Goal: Task Accomplishment & Management: Use online tool/utility

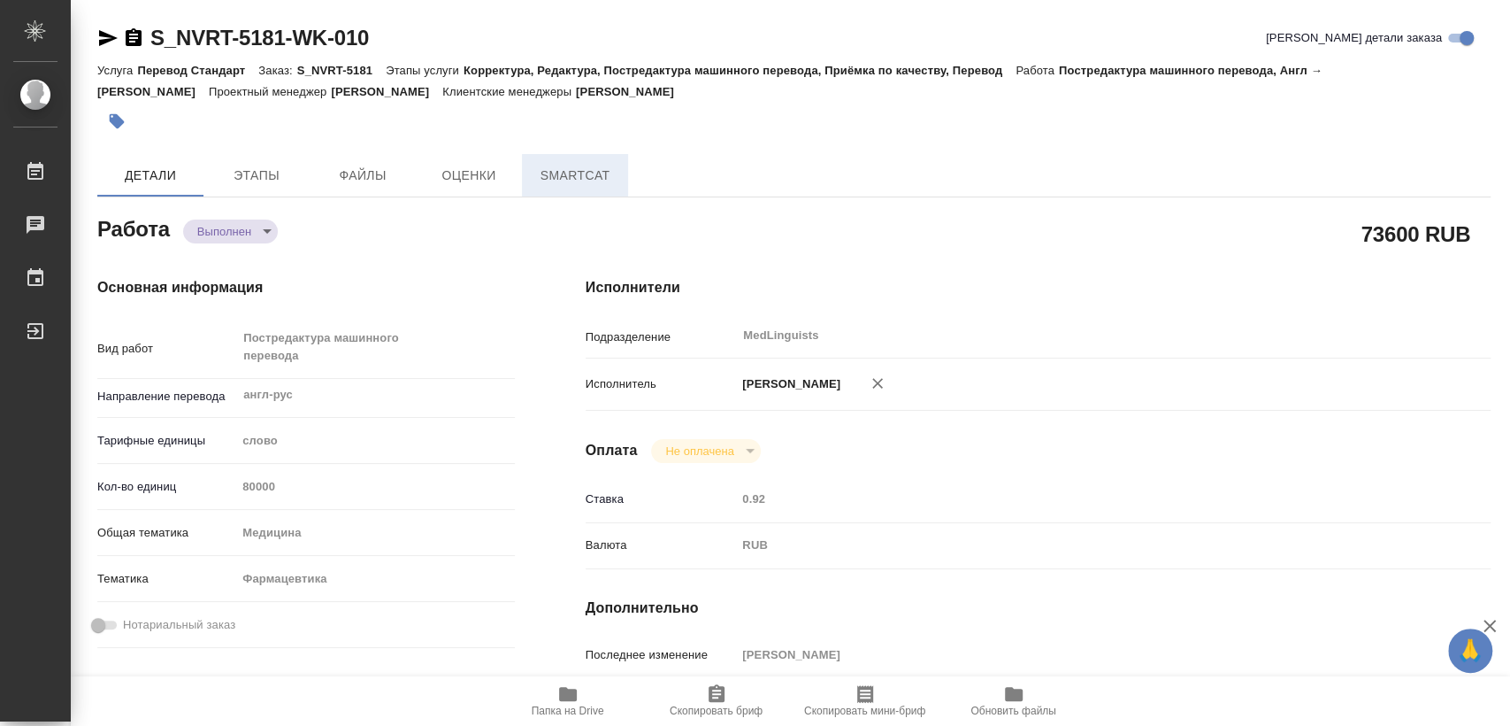
type textarea "x"
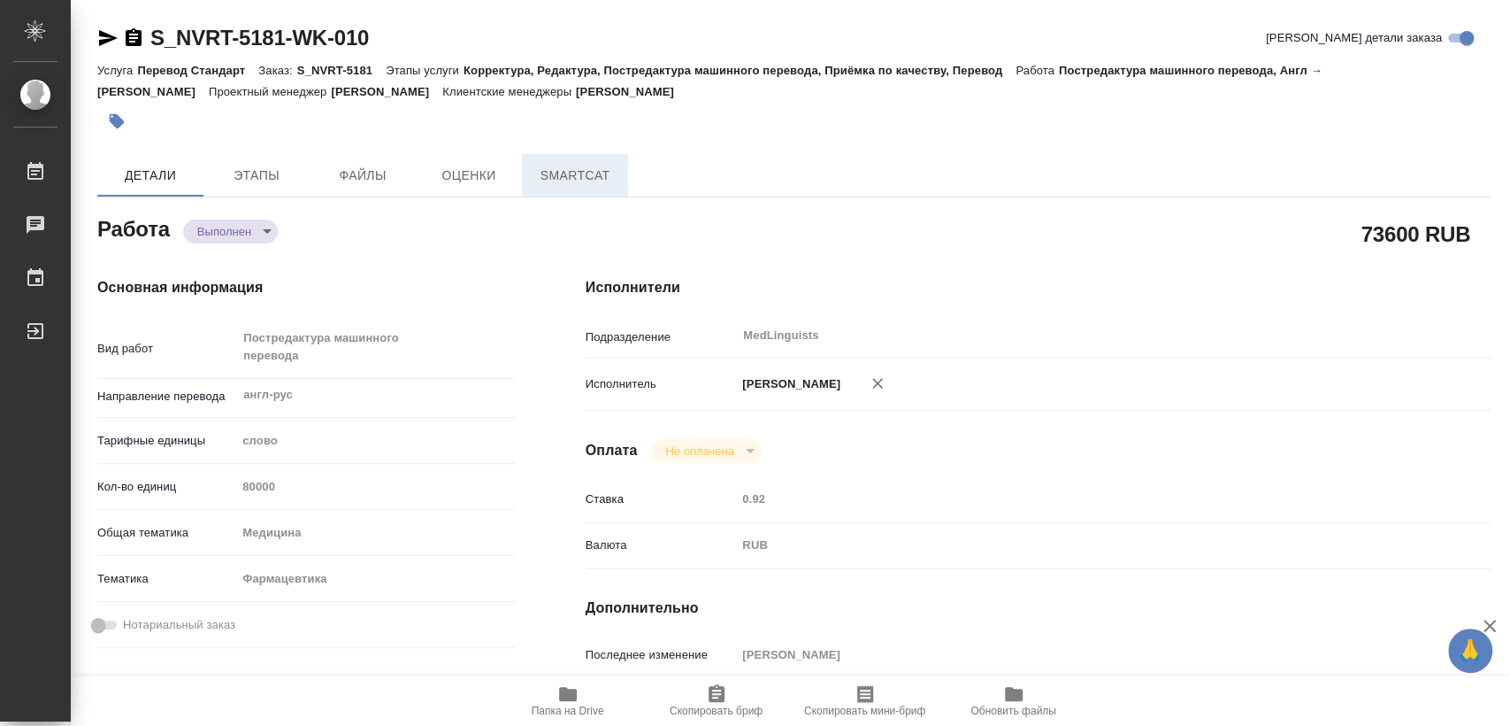
type textarea "x"
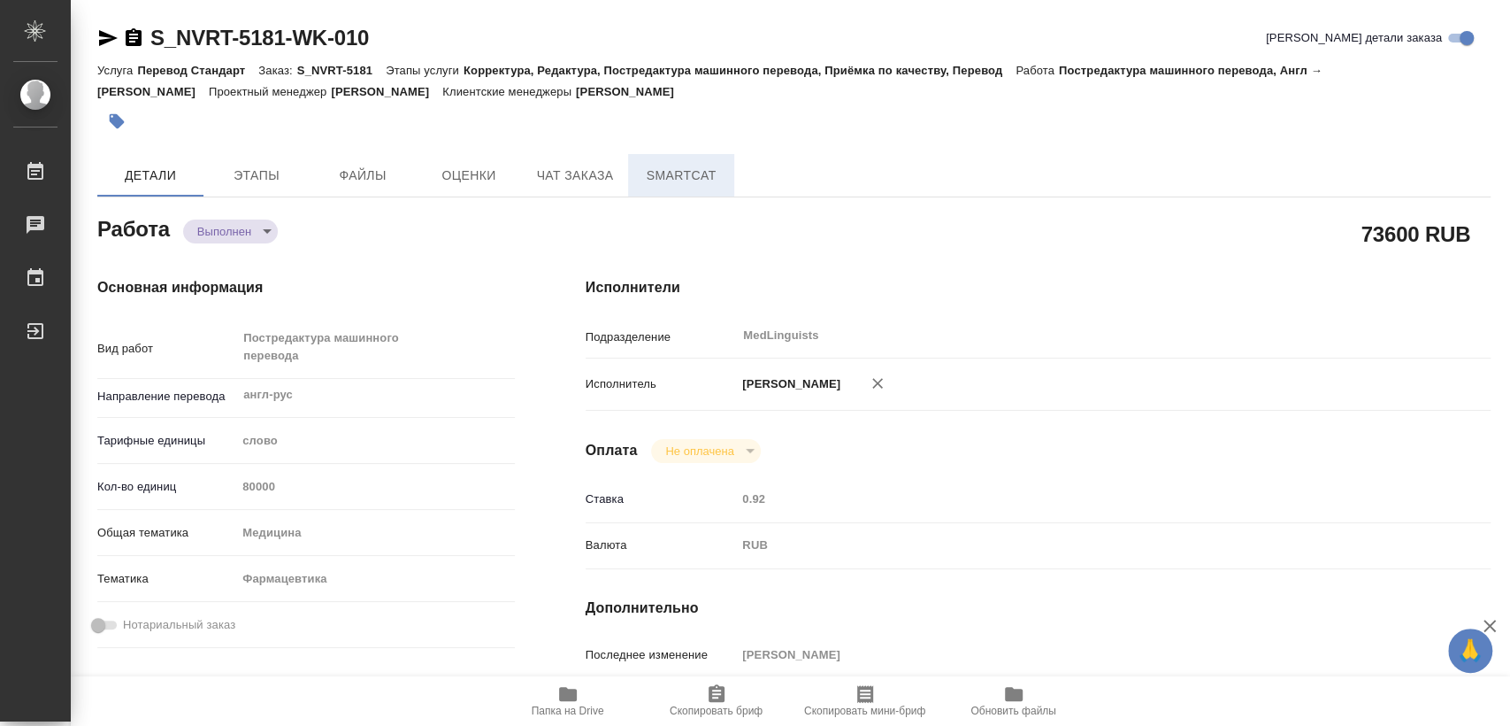
click at [672, 170] on span "SmartCat" at bounding box center [681, 176] width 85 height 22
type textarea "x"
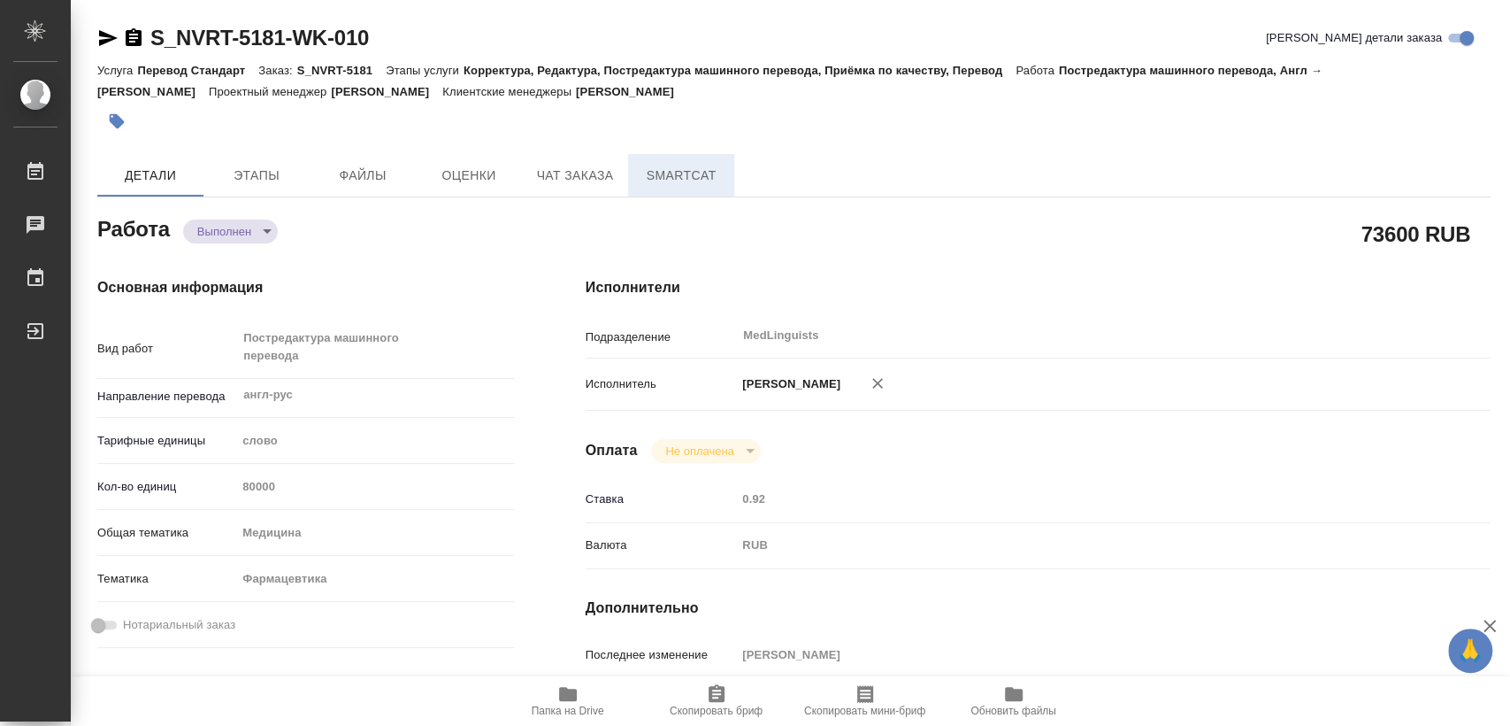
type textarea "x"
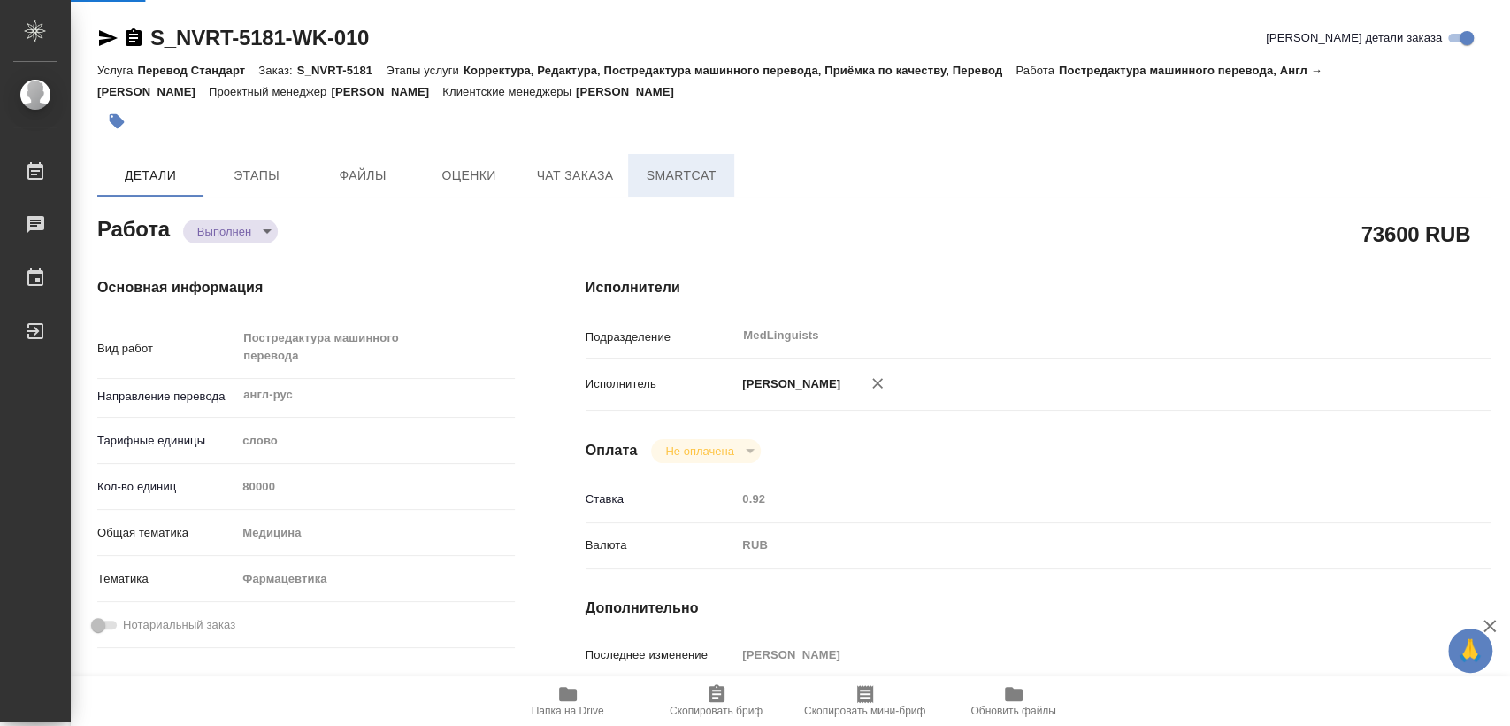
type textarea "x"
